Goal: Information Seeking & Learning: Check status

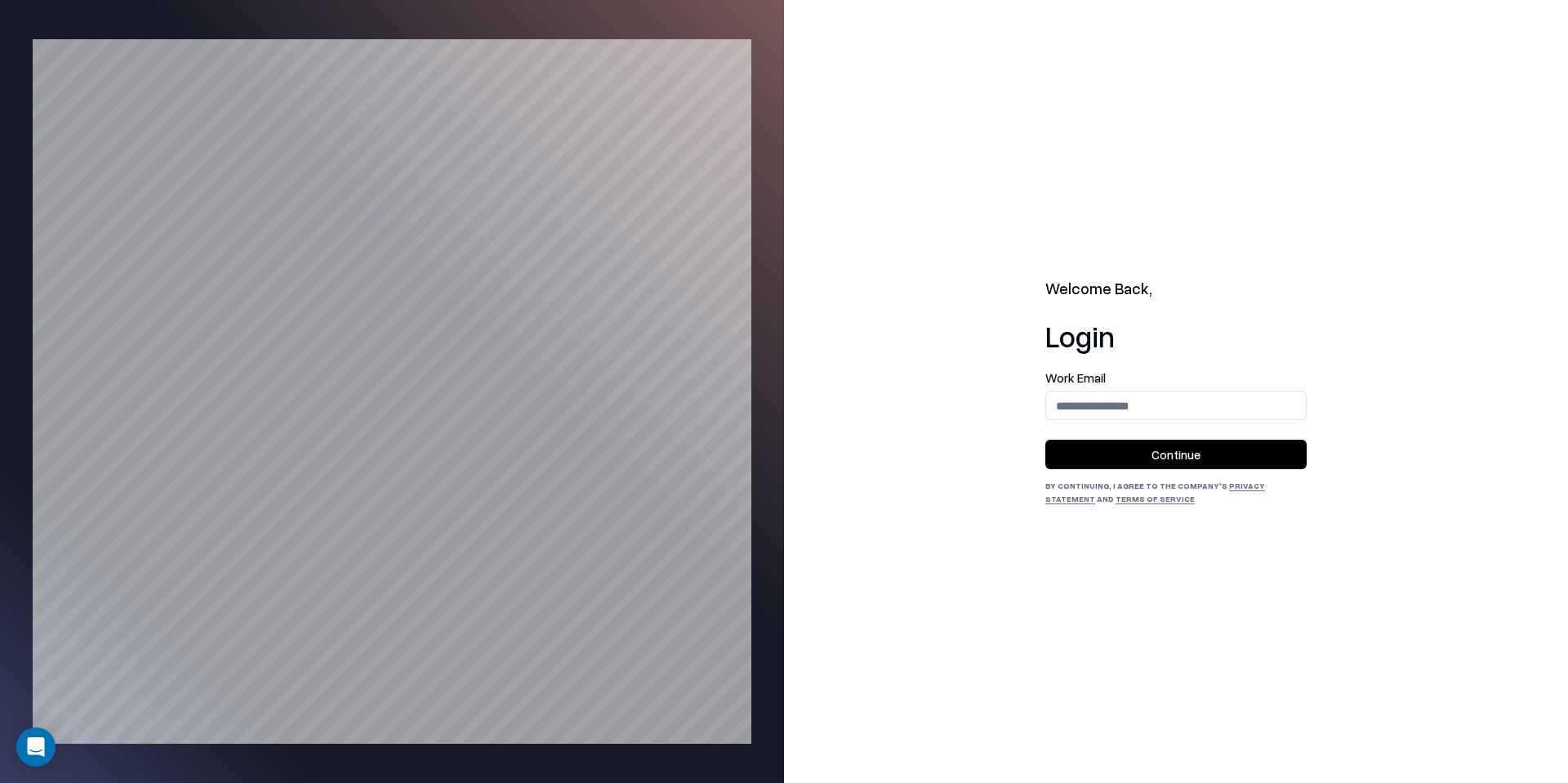
click at [1116, 423] on form "Work Email Continue" at bounding box center [1175, 420] width 261 height 98
click at [1128, 409] on input "email" at bounding box center [1175, 406] width 260 height 30
type input "**********"
click at [1156, 458] on button "Continue" at bounding box center [1175, 454] width 261 height 29
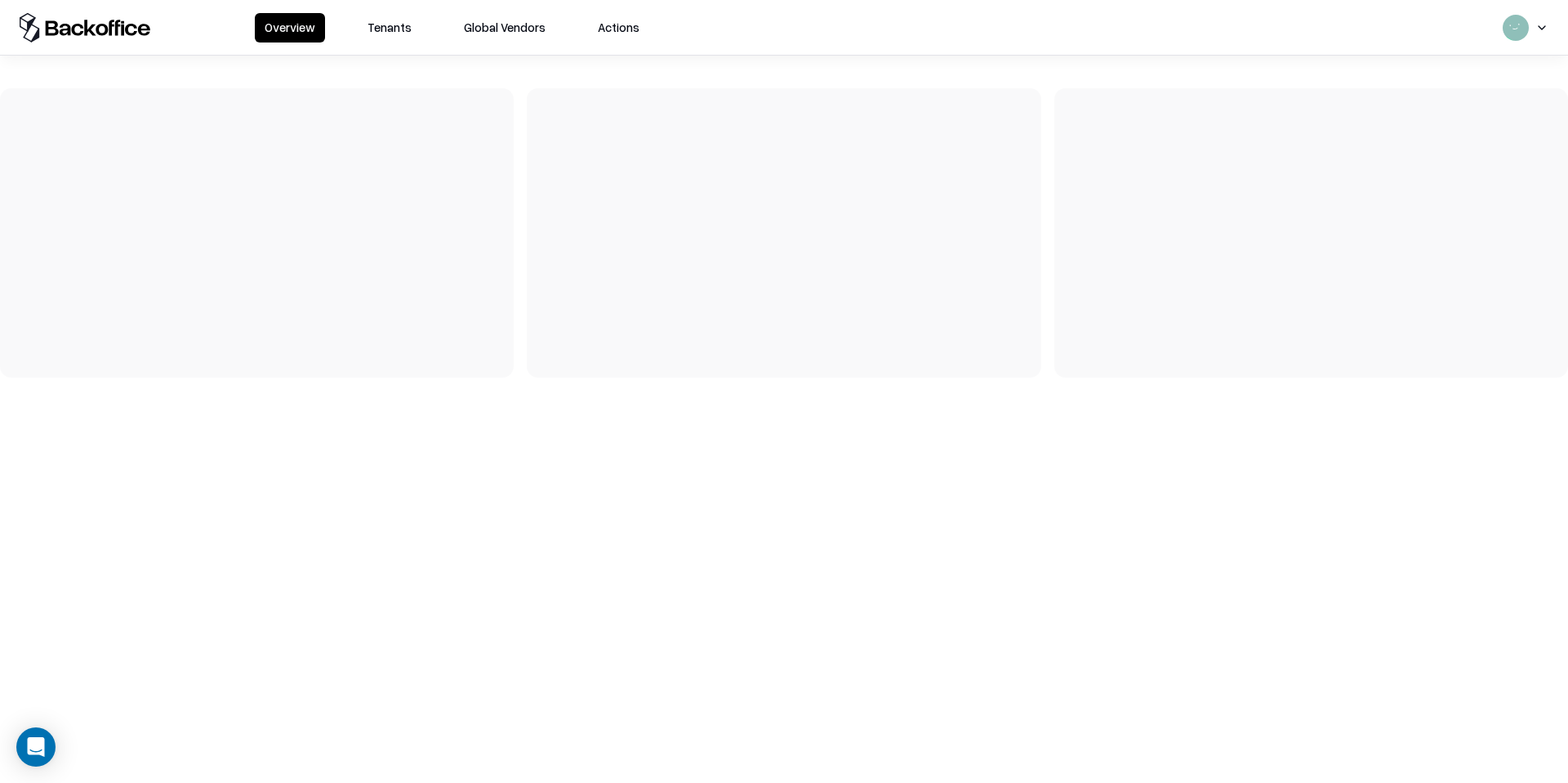
click at [399, 32] on button "Tenants" at bounding box center [390, 27] width 64 height 29
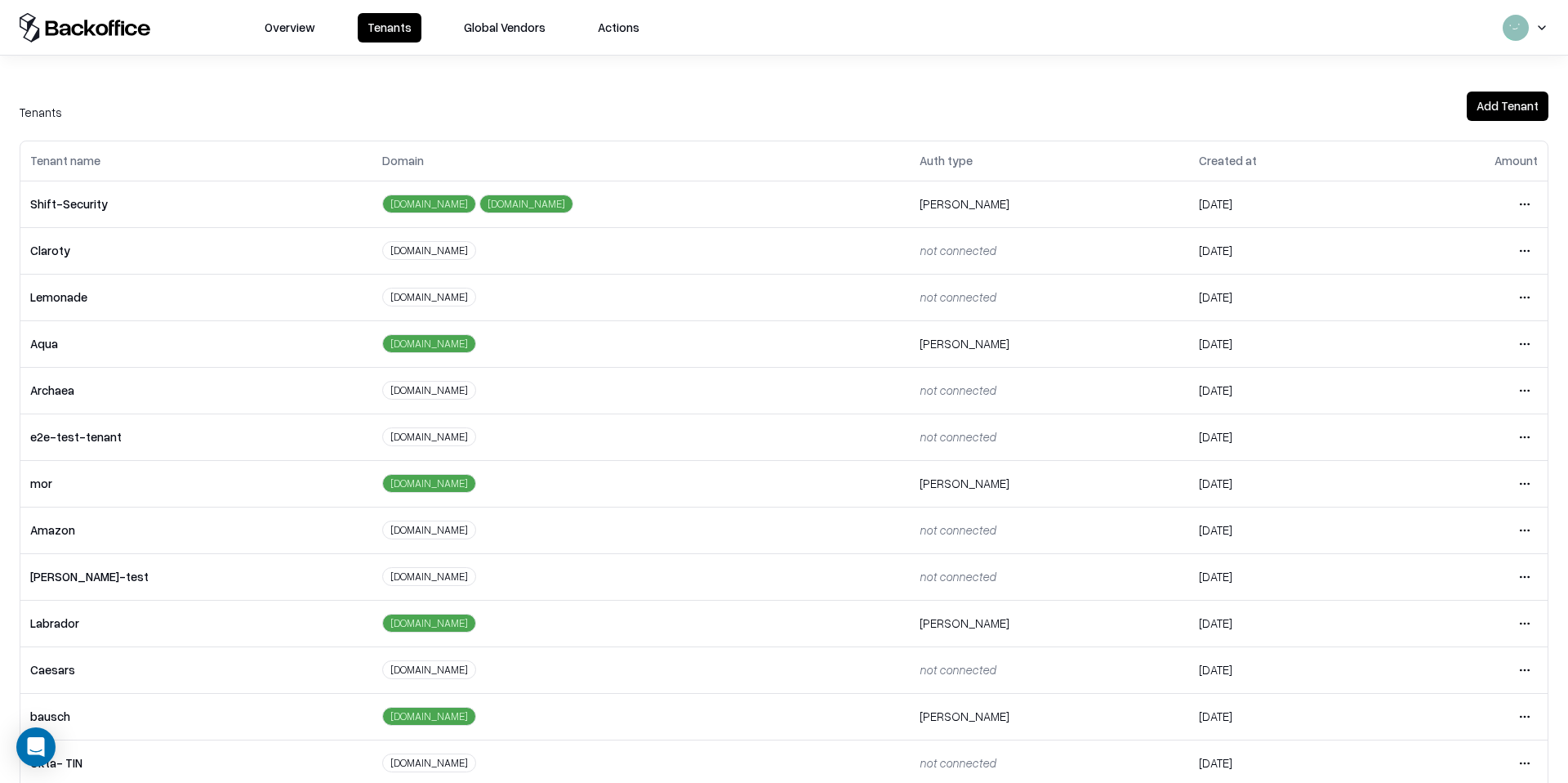
scroll to position [118, 0]
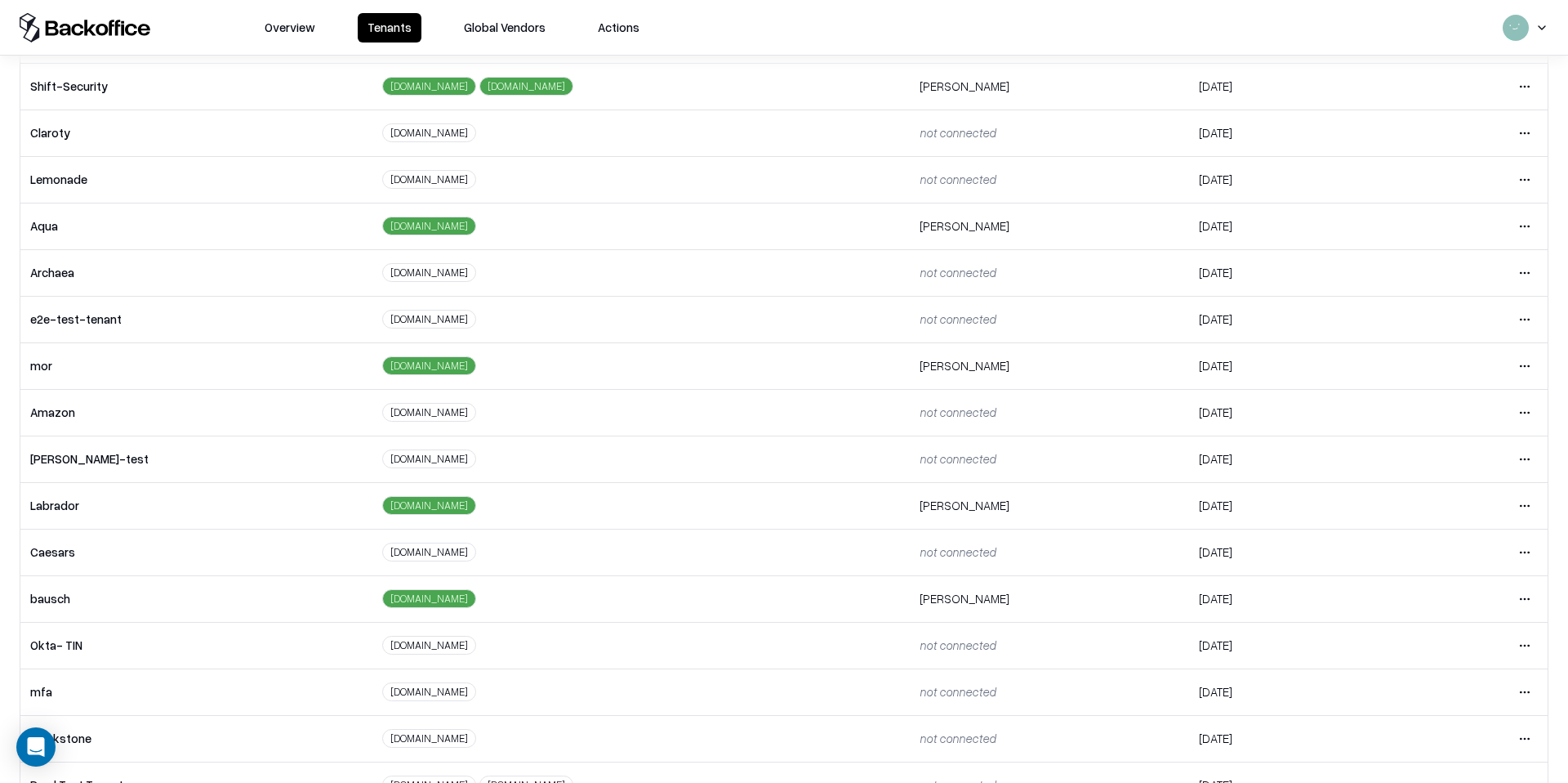
click at [1519, 551] on html "Overview Tenants Global Vendors Actions Tenants Add Tenant Tenant name Domain A…" at bounding box center [784, 391] width 1568 height 783
click at [1410, 686] on div "Login to tenant" at bounding box center [1457, 689] width 177 height 33
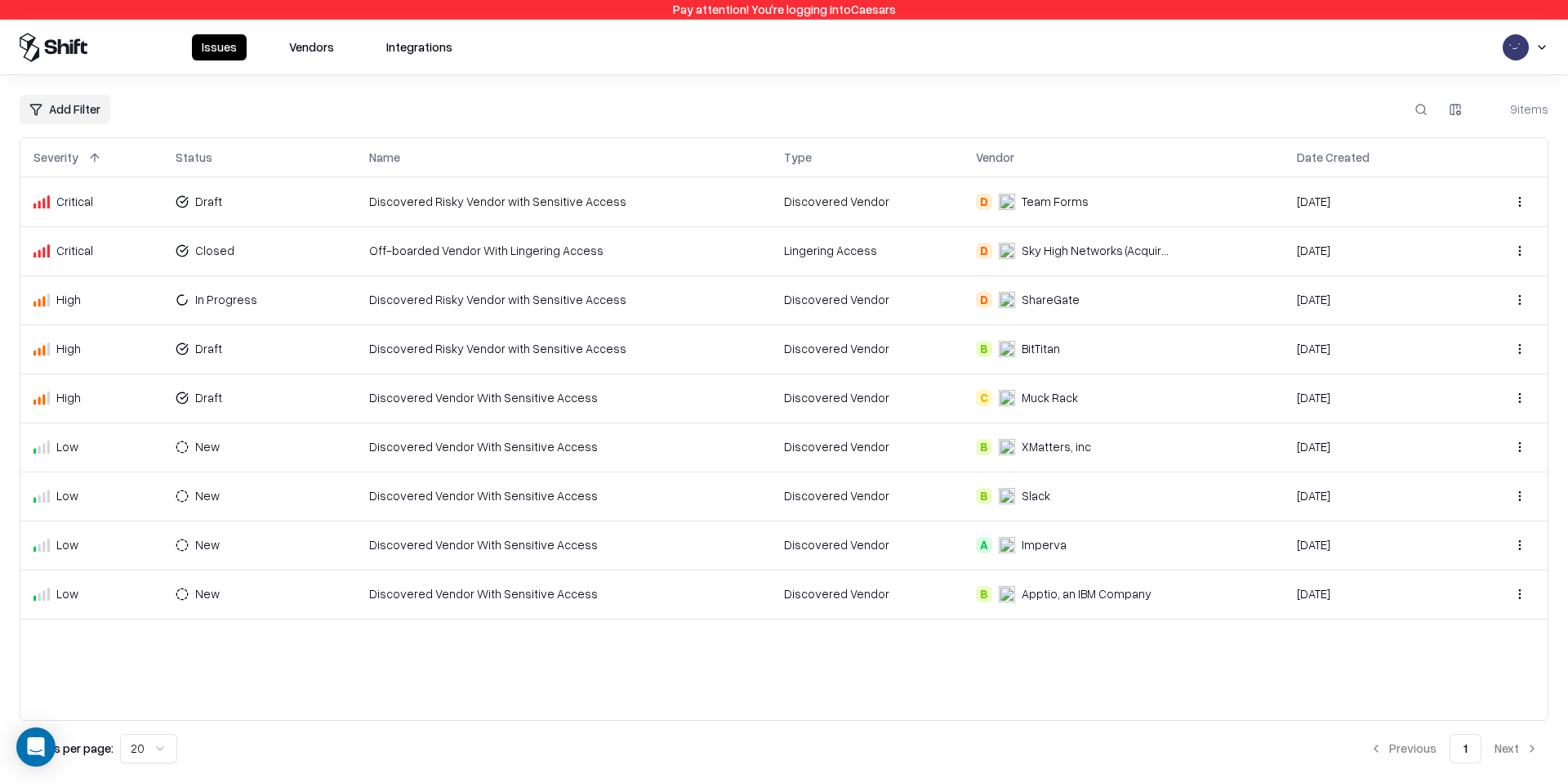
click at [397, 607] on td "Discovered Vendor With Sensitive Access" at bounding box center [563, 594] width 415 height 49
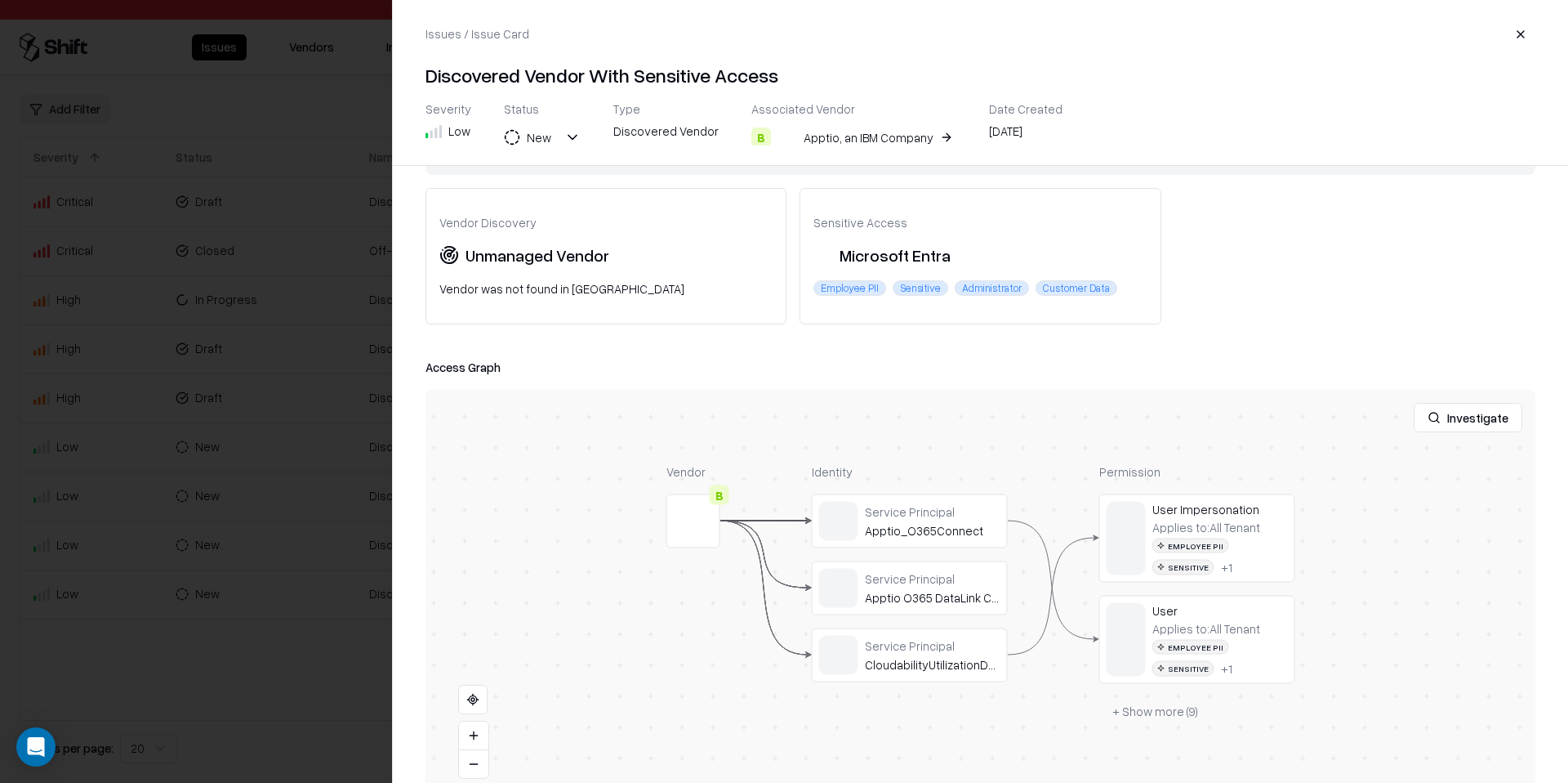
scroll to position [177, 0]
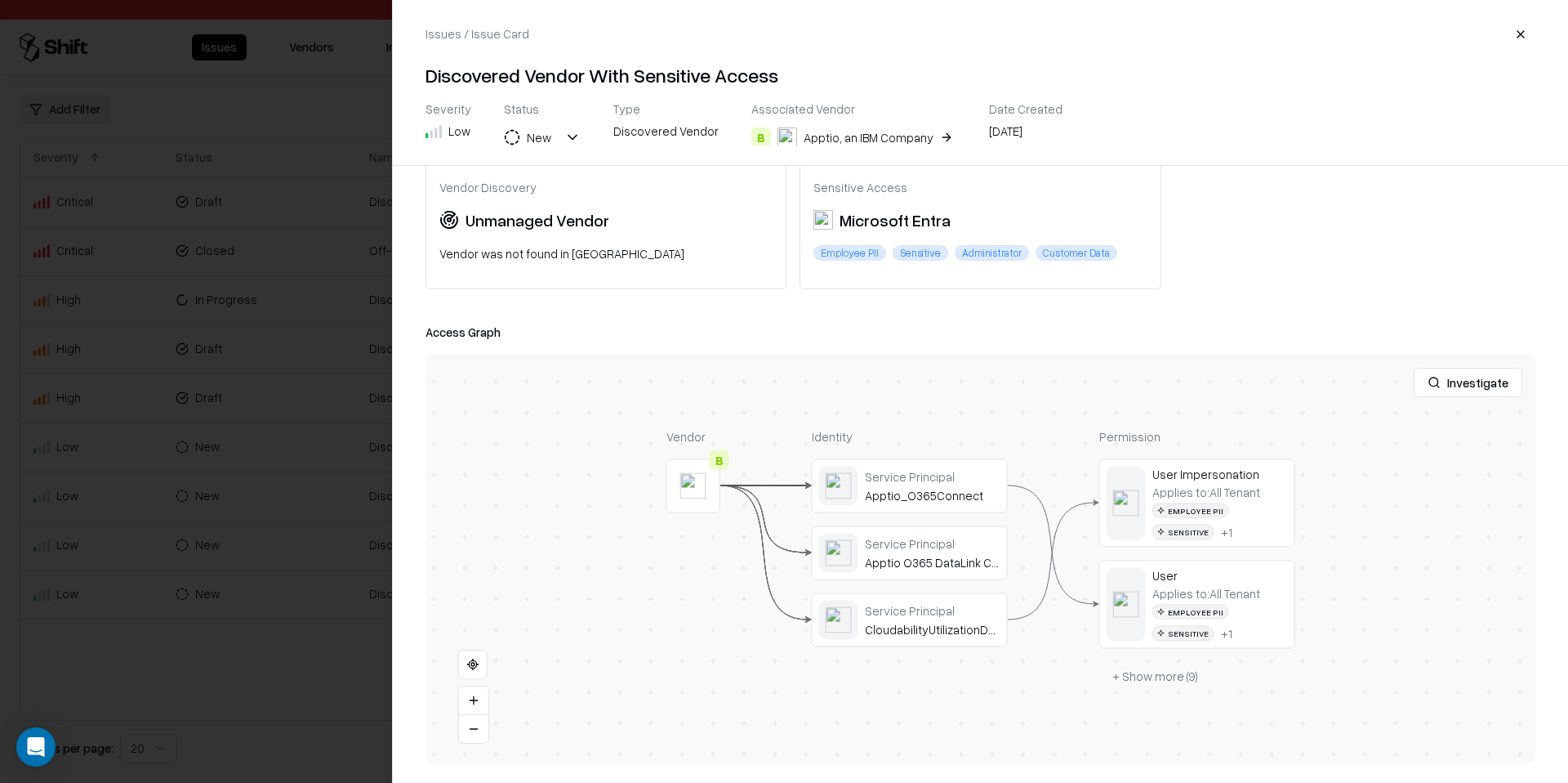
click at [0, 0] on div at bounding box center [0, 0] width 0 height 0
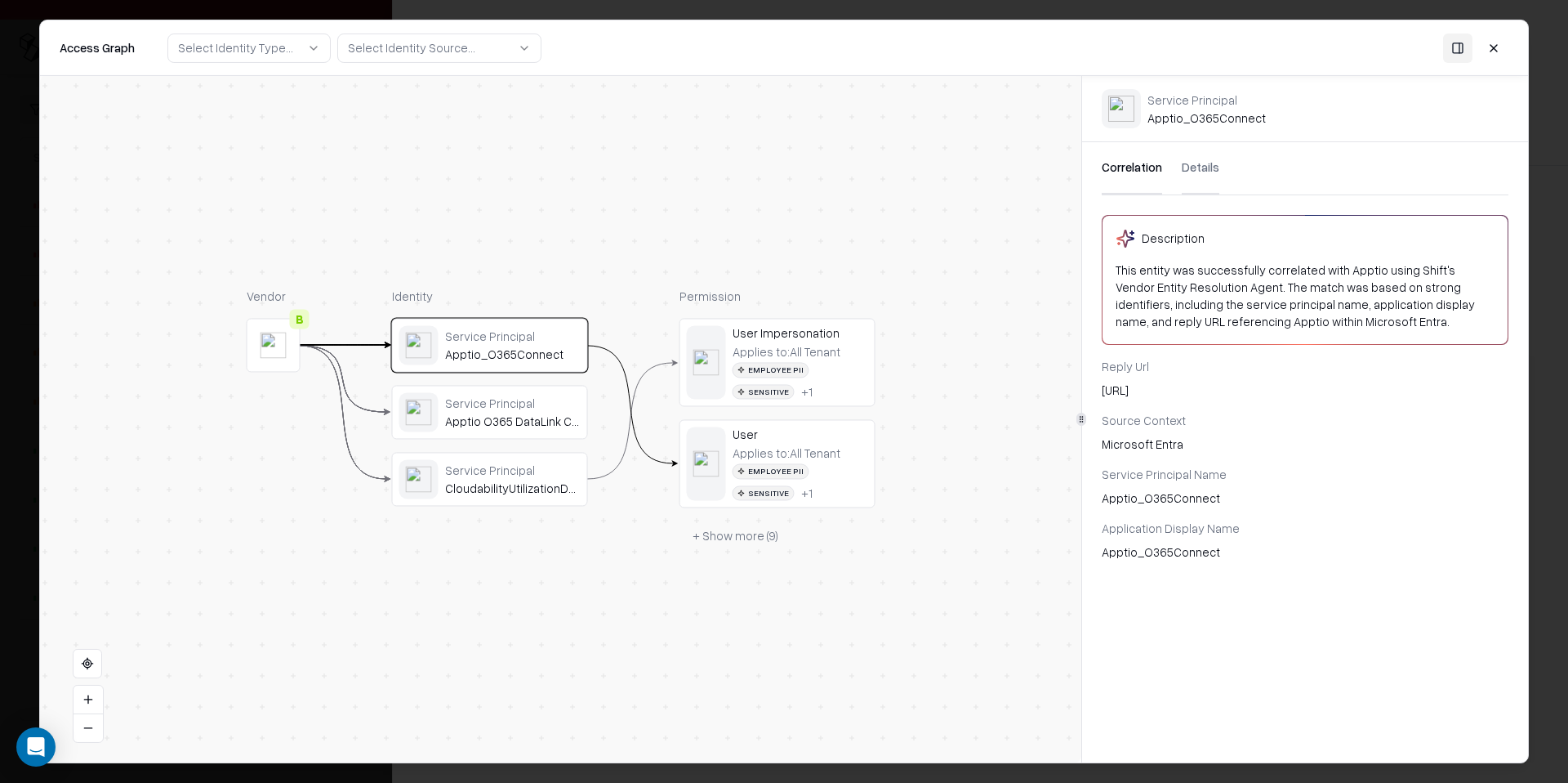
click at [1489, 46] on button at bounding box center [1493, 47] width 29 height 29
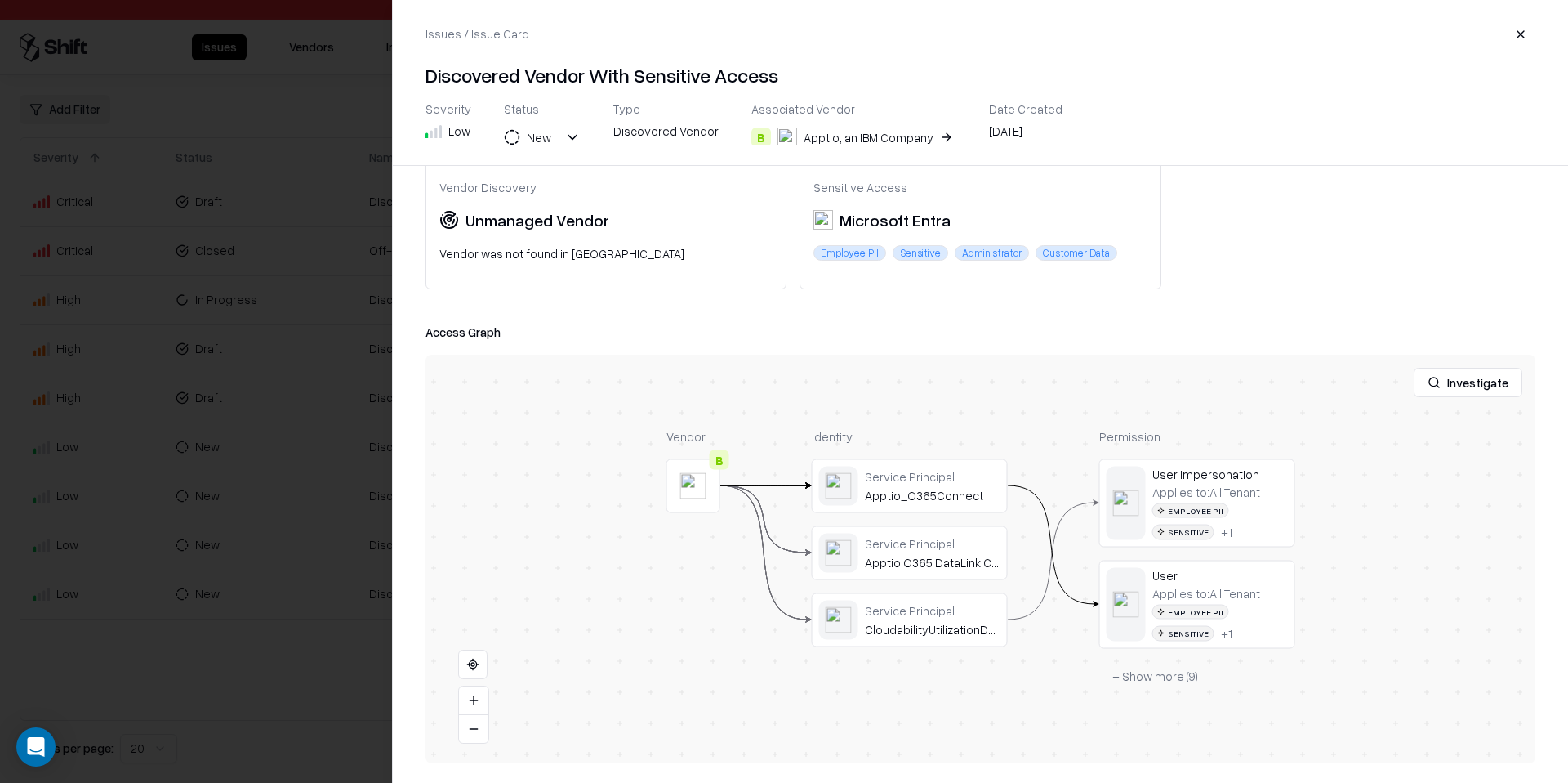
click at [1166, 674] on button "+ Show more ( 9 )" at bounding box center [1155, 675] width 112 height 29
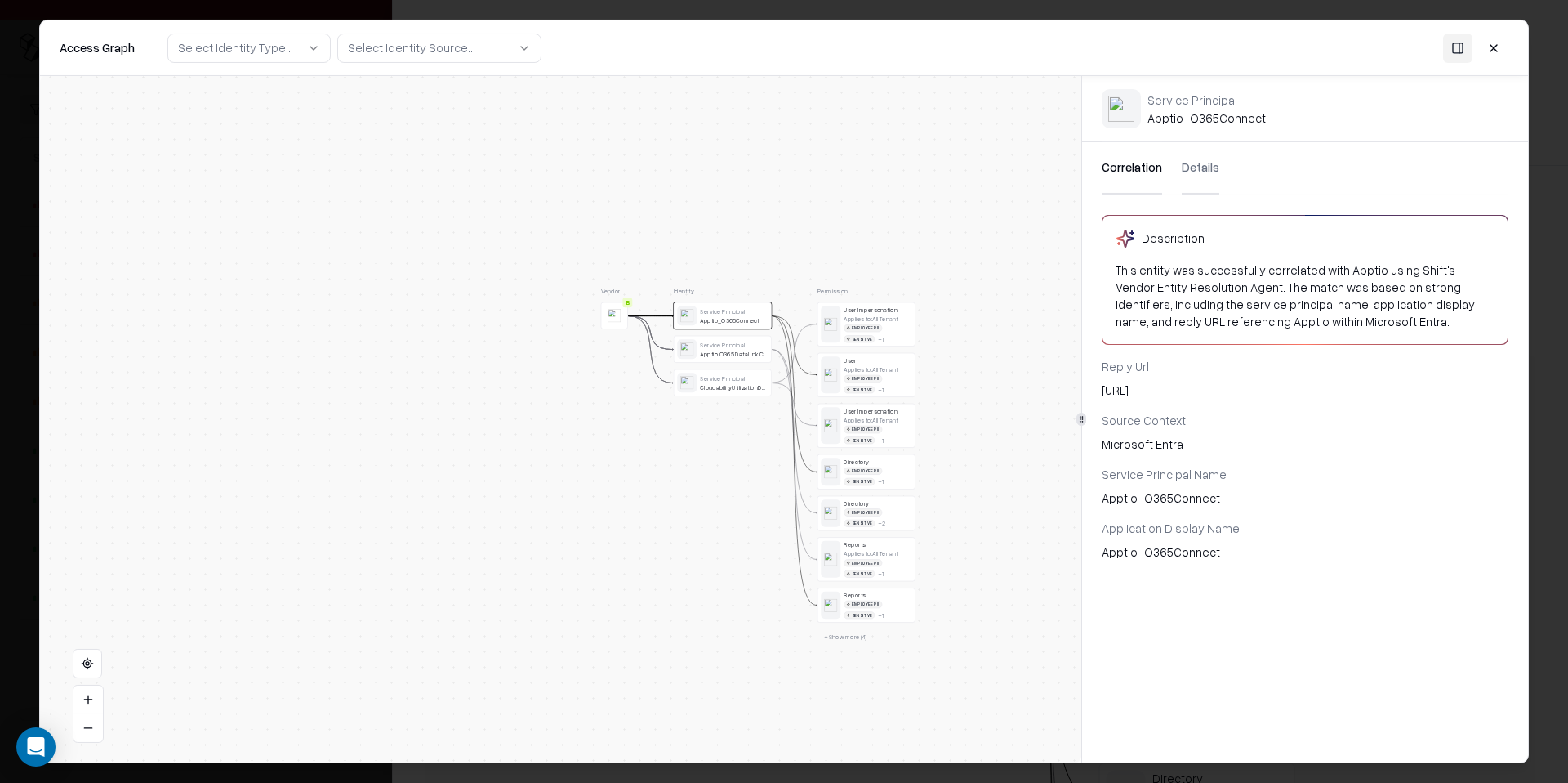
click at [1192, 174] on button "Details" at bounding box center [1200, 168] width 37 height 52
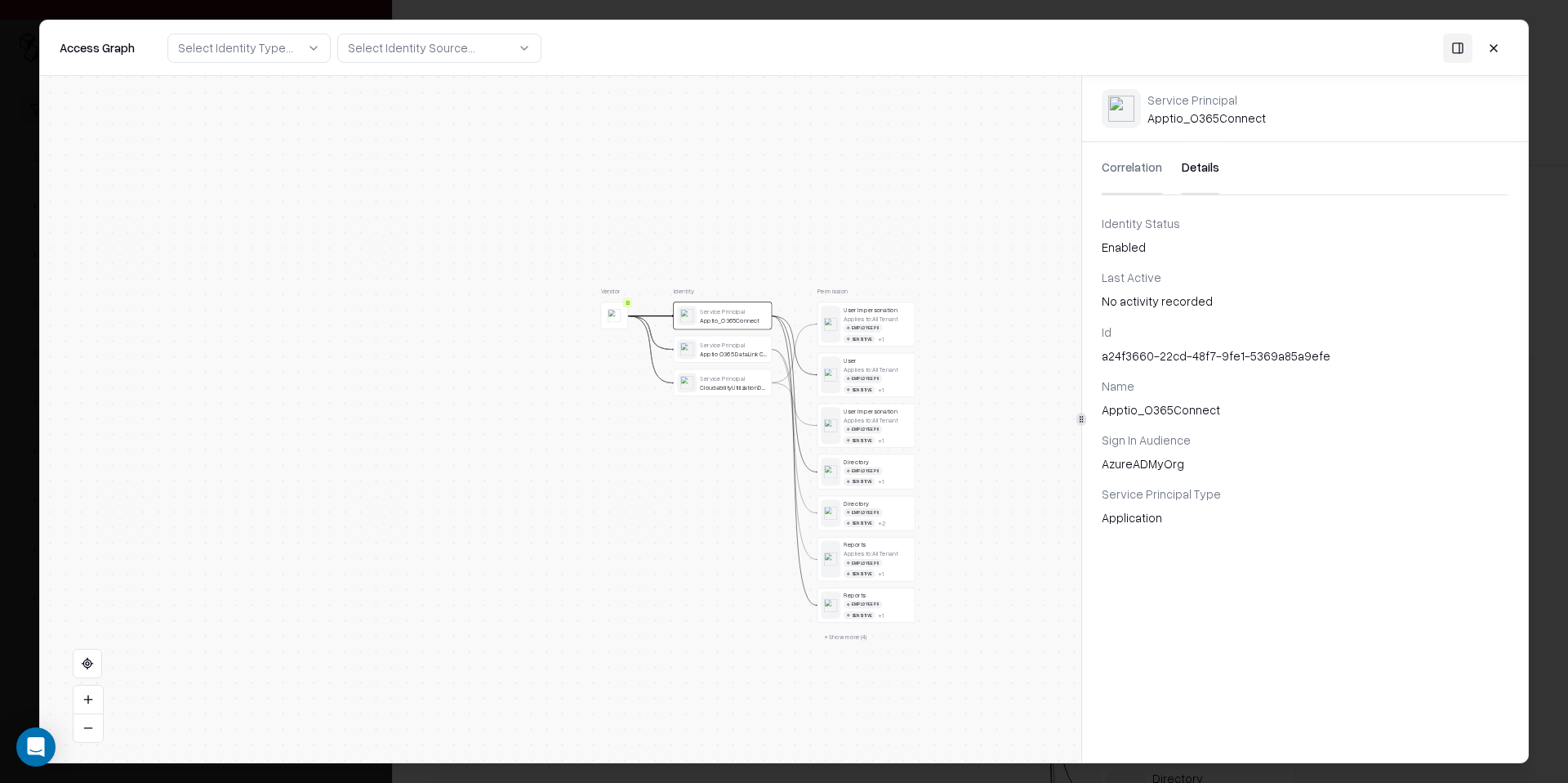
click at [1506, 43] on button at bounding box center [1493, 47] width 29 height 29
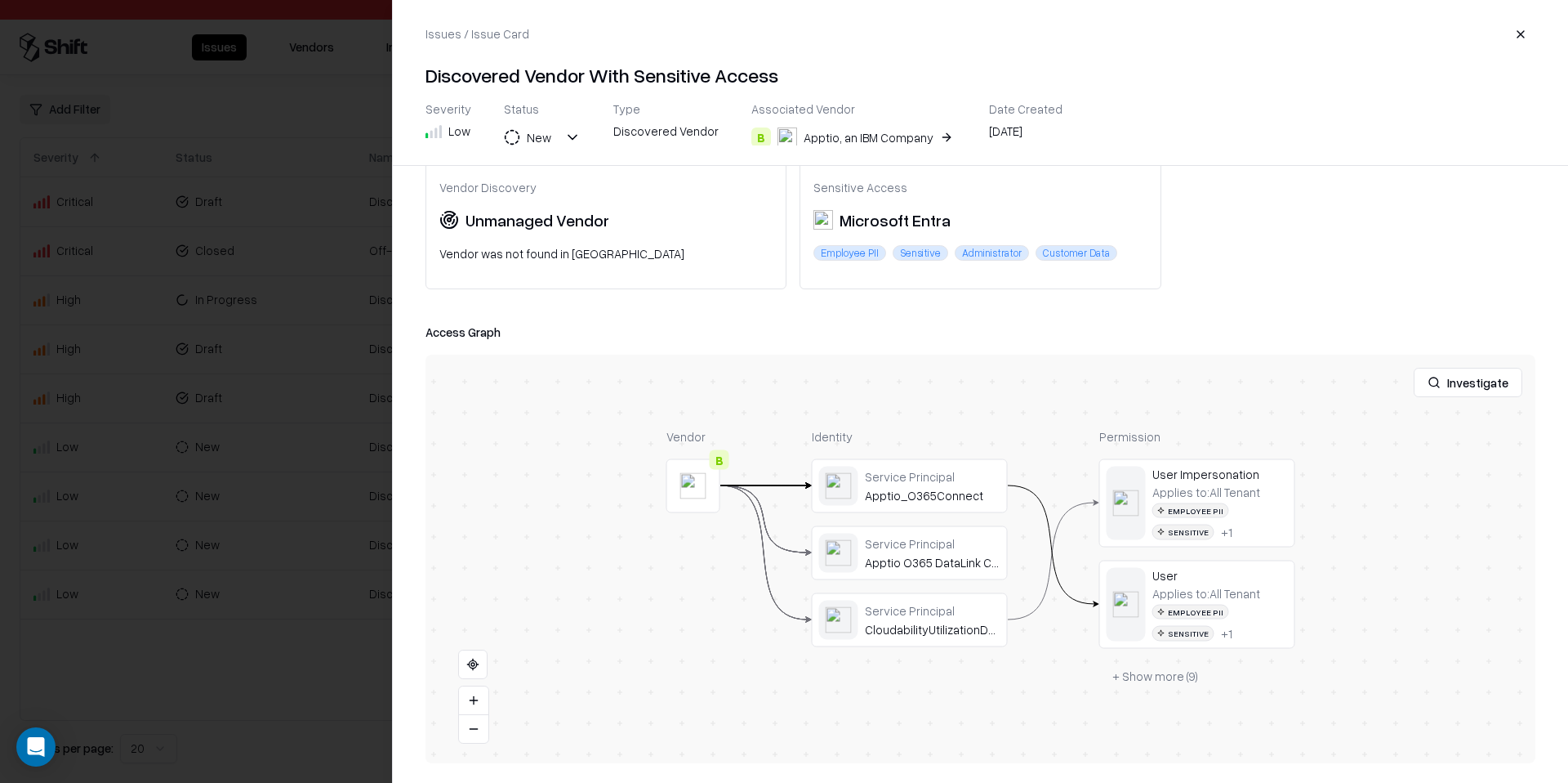
click at [316, 418] on div at bounding box center [784, 391] width 1568 height 783
